Goal: Task Accomplishment & Management: Use online tool/utility

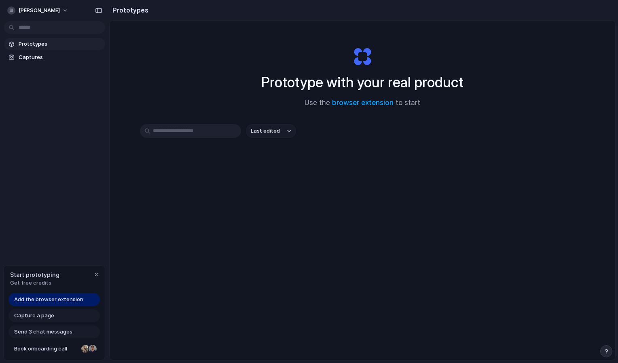
click at [64, 307] on div "Add the browser extension Capture a page Send 3 chat messages Book onboarding c…" at bounding box center [54, 326] width 101 height 67
click at [37, 284] on span "Get free credits" at bounding box center [34, 283] width 49 height 8
click at [71, 299] on span "Add the browser extension" at bounding box center [48, 300] width 69 height 8
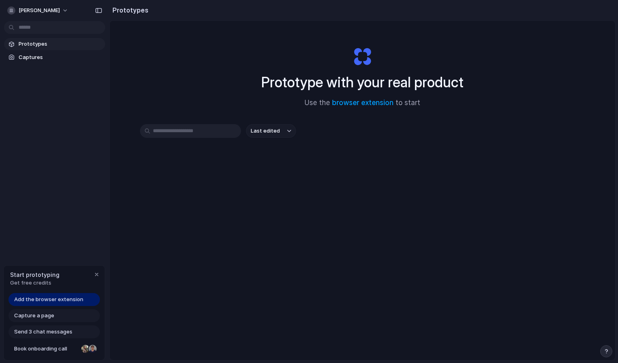
click at [68, 300] on span "Add the browser extension" at bounding box center [48, 300] width 69 height 8
click at [357, 101] on link "browser extension" at bounding box center [362, 103] width 61 height 8
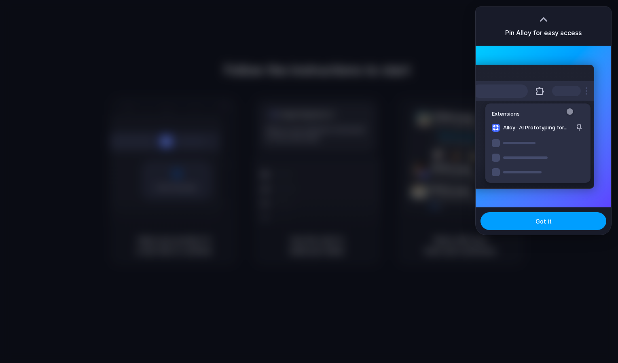
click at [535, 225] on button "Got it" at bounding box center [543, 221] width 126 height 18
